Goal: Task Accomplishment & Management: Use online tool/utility

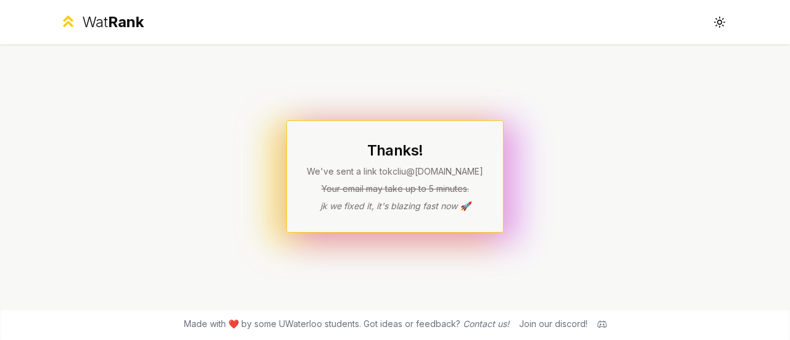
click at [121, 19] on span "Rank" at bounding box center [126, 22] width 36 height 18
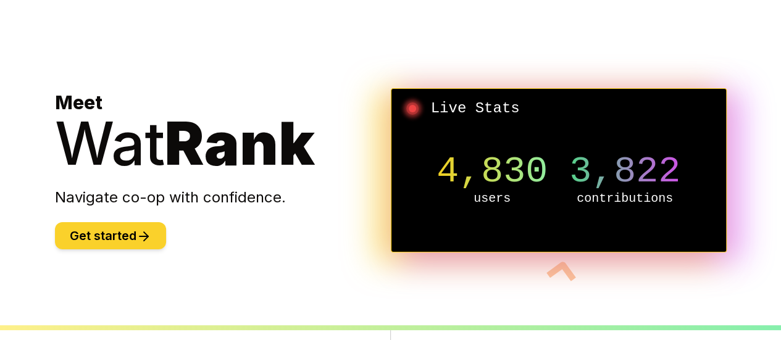
click at [138, 224] on button "Get started" at bounding box center [110, 235] width 111 height 27
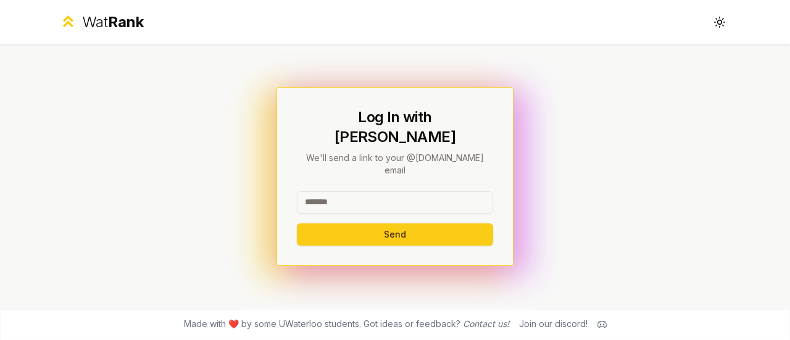
click at [405, 174] on div "Log In with WatIAM We'll send a link to your @[DOMAIN_NAME] email Send" at bounding box center [395, 176] width 196 height 138
click at [395, 191] on input at bounding box center [395, 202] width 196 height 22
click at [210, 147] on div "Log In with WatIAM We'll send a link to your @[DOMAIN_NAME] email Send" at bounding box center [394, 175] width 711 height 263
